Goal: Task Accomplishment & Management: Manage account settings

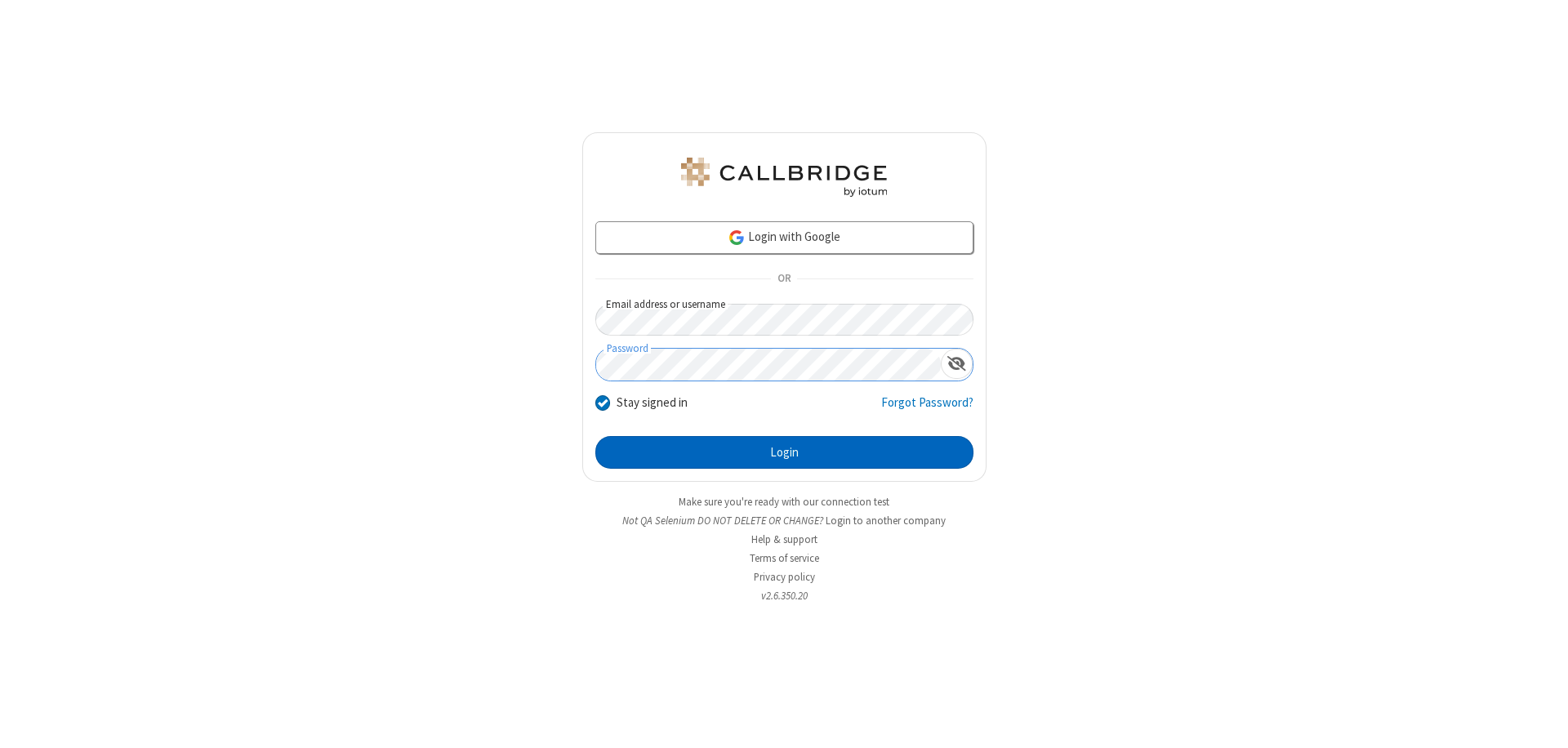
click at [784, 452] on button "Login" at bounding box center [784, 452] width 378 height 33
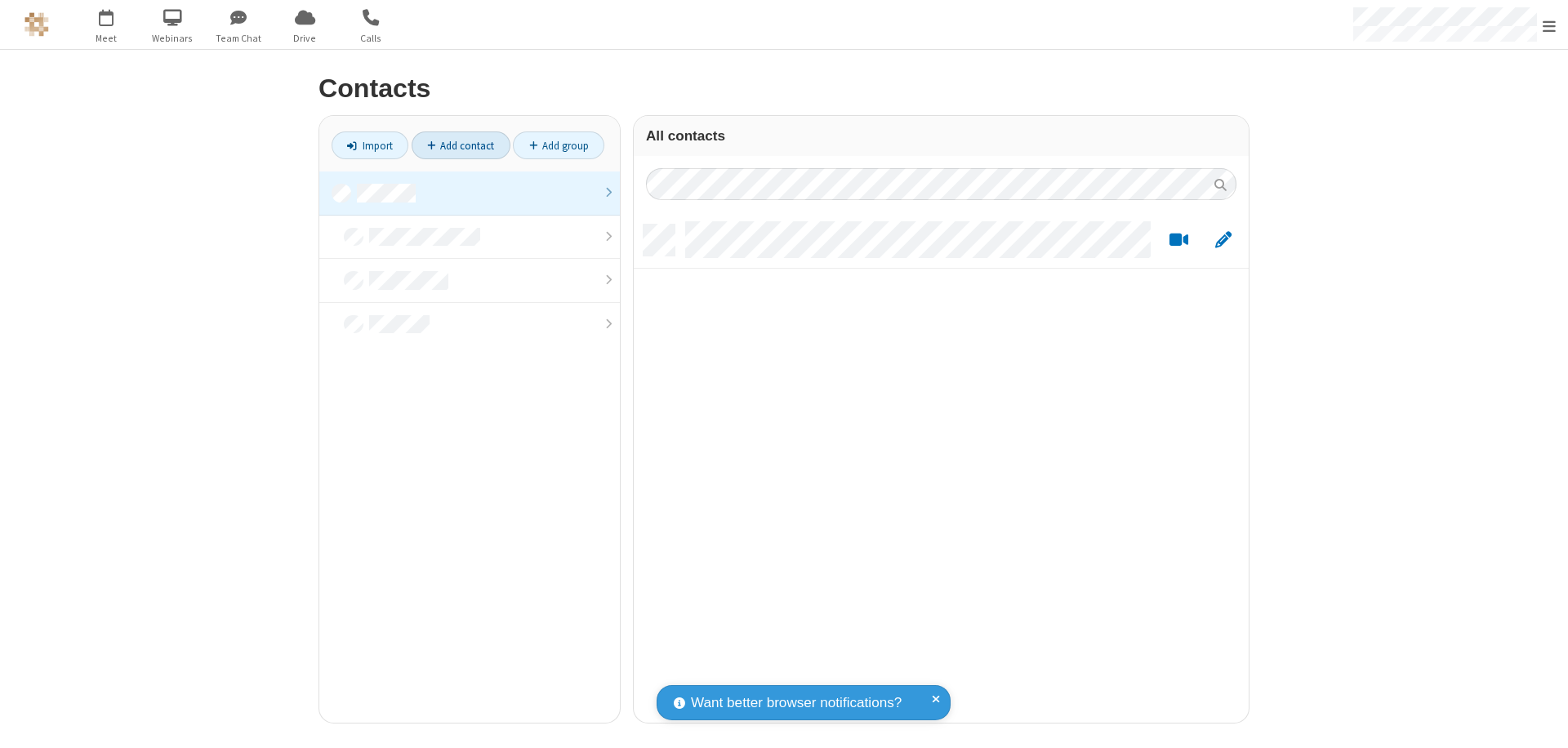
click at [461, 146] on link "Add contact" at bounding box center [461, 145] width 99 height 28
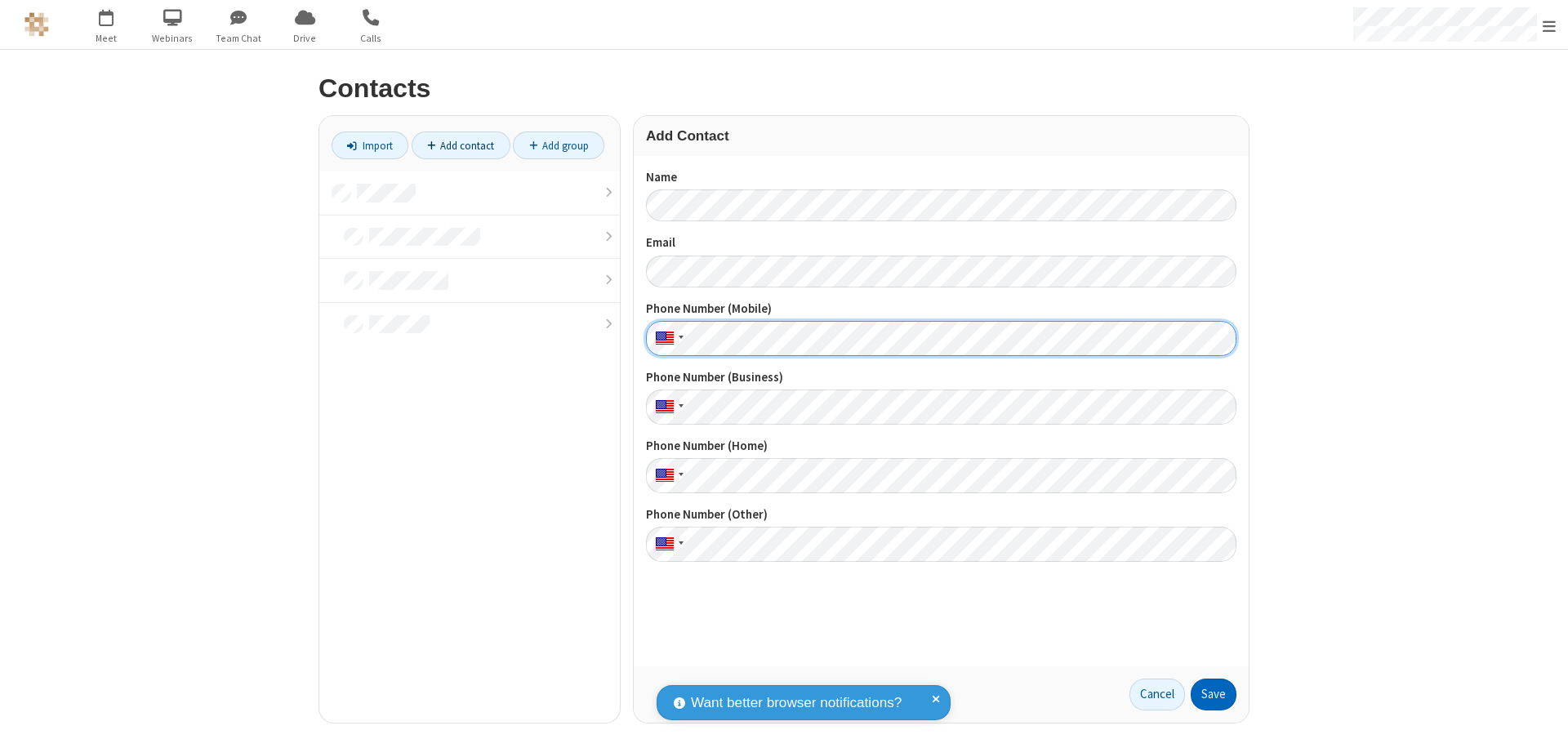
click at [1213, 694] on button "Save" at bounding box center [1213, 695] width 46 height 33
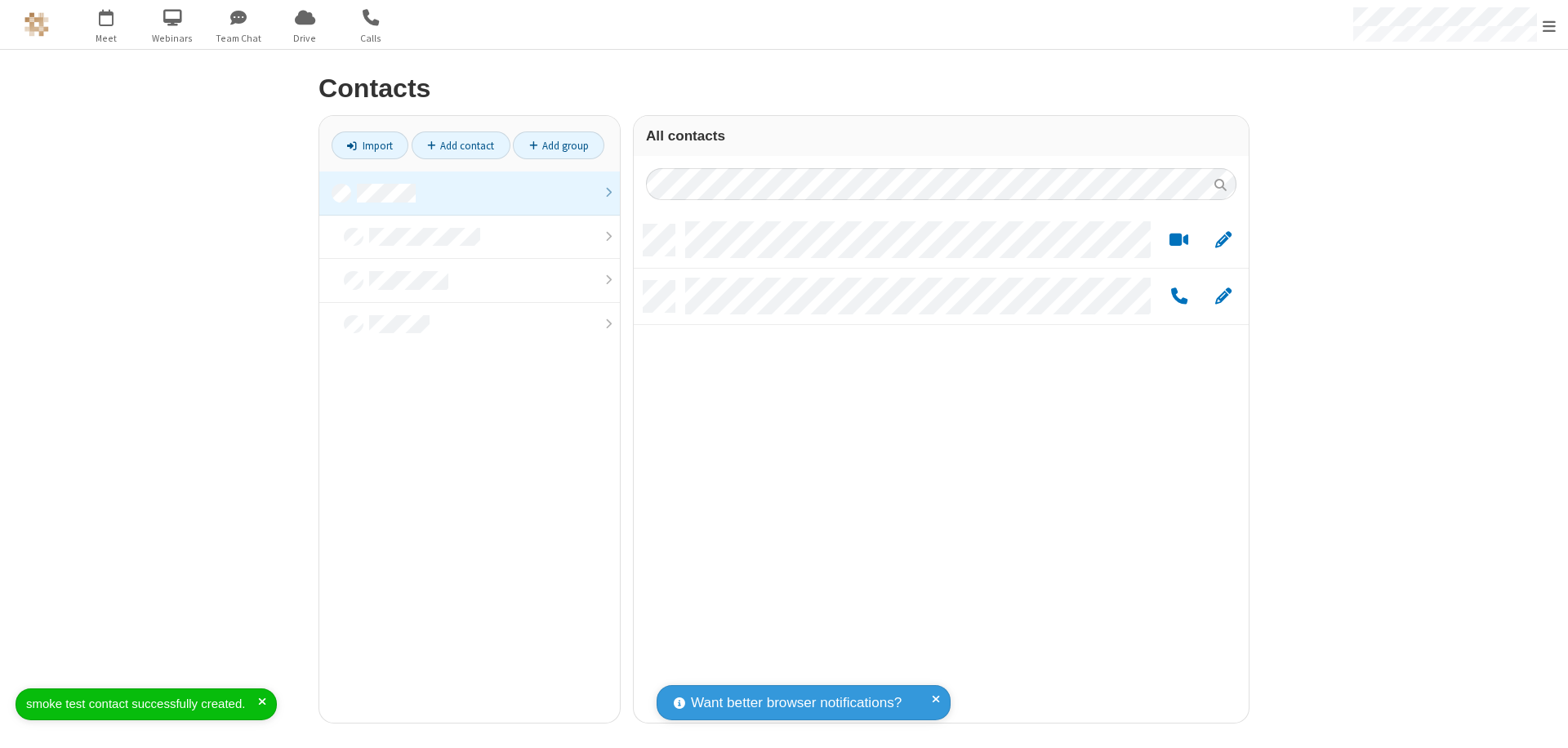
scroll to position [497, 603]
click at [461, 146] on link "Add contact" at bounding box center [461, 145] width 99 height 28
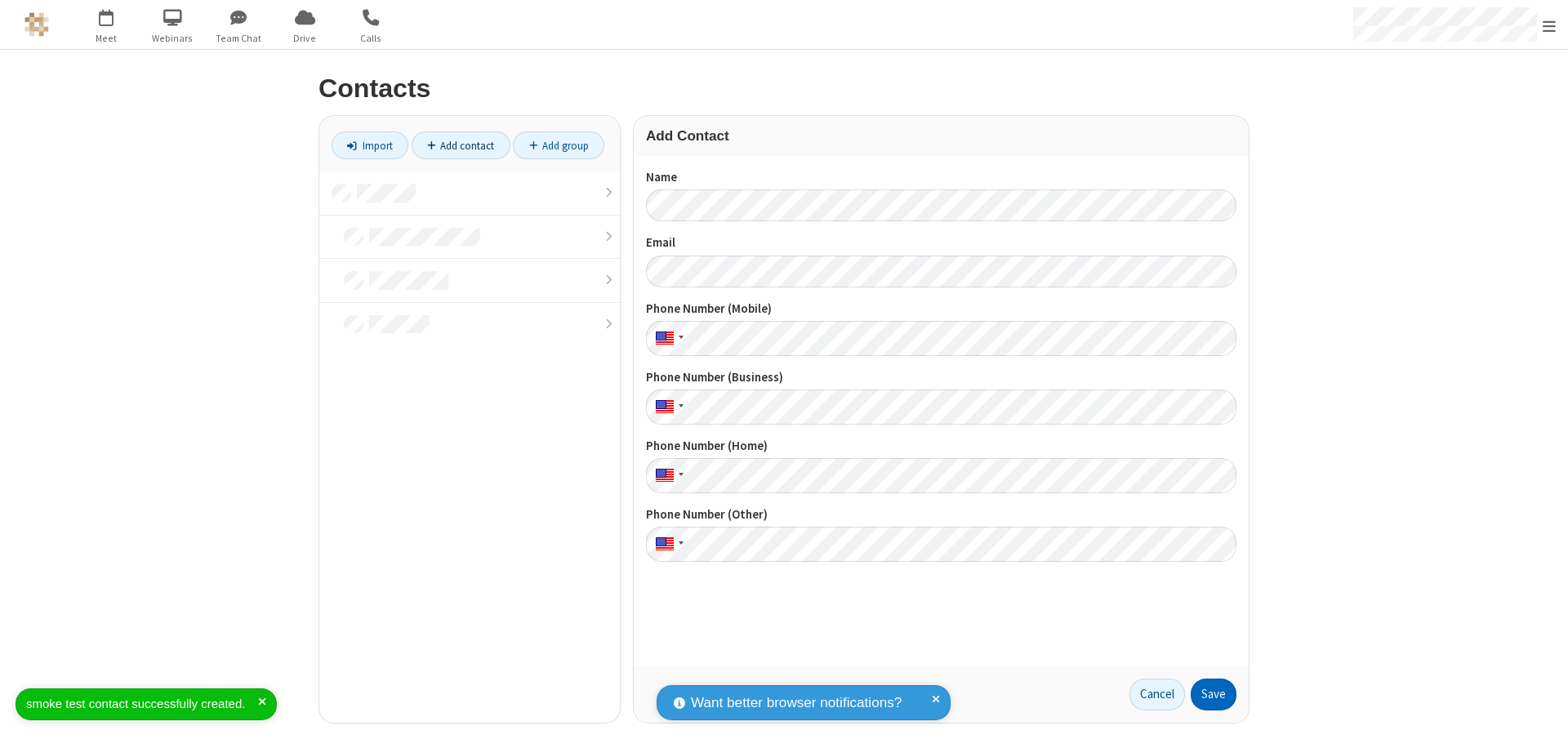
click at [1213, 694] on button "Save" at bounding box center [1213, 695] width 46 height 33
